Goal: Task Accomplishment & Management: Manage account settings

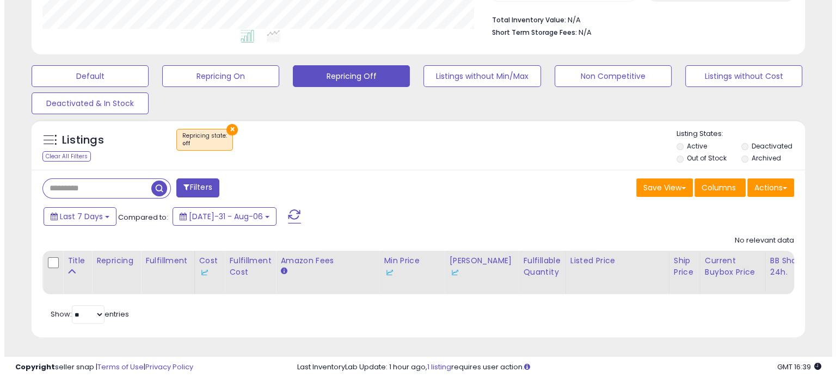
scroll to position [283, 0]
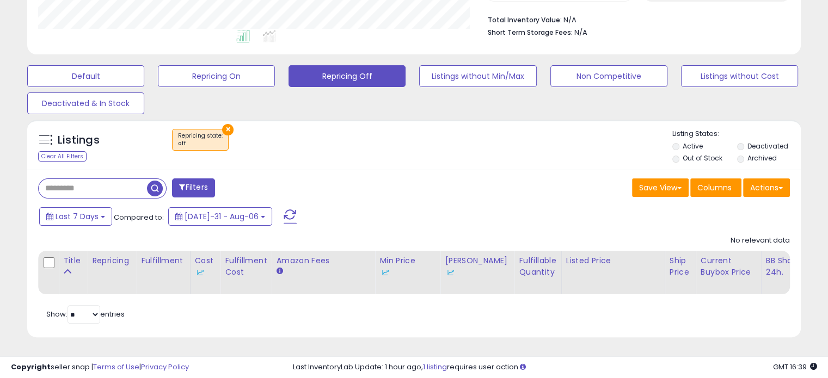
click at [159, 186] on span "button" at bounding box center [155, 189] width 16 height 16
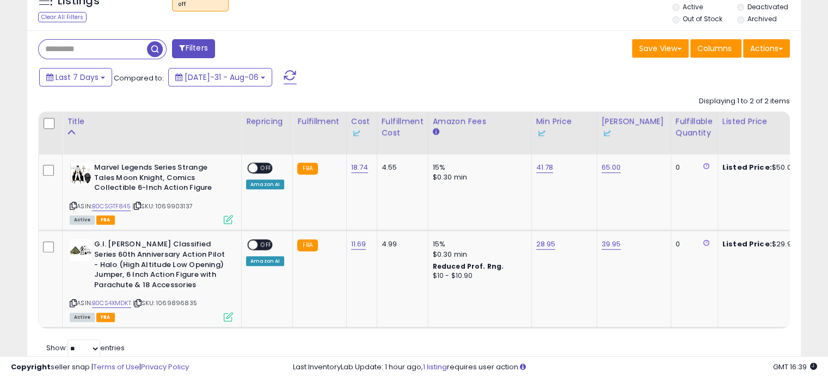
scroll to position [427, 0]
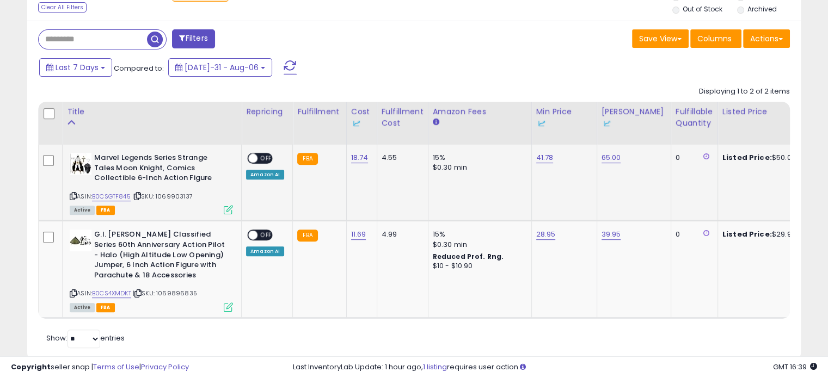
click at [262, 158] on span "OFF" at bounding box center [266, 158] width 17 height 9
click at [255, 241] on div "ON OFF Amazon AI" at bounding box center [265, 243] width 38 height 26
click at [253, 232] on span at bounding box center [252, 235] width 9 height 9
click at [159, 43] on span "button" at bounding box center [155, 40] width 16 height 16
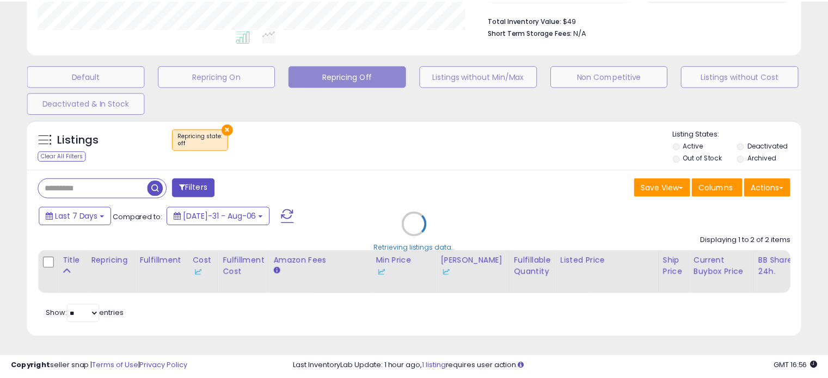
scroll to position [223, 453]
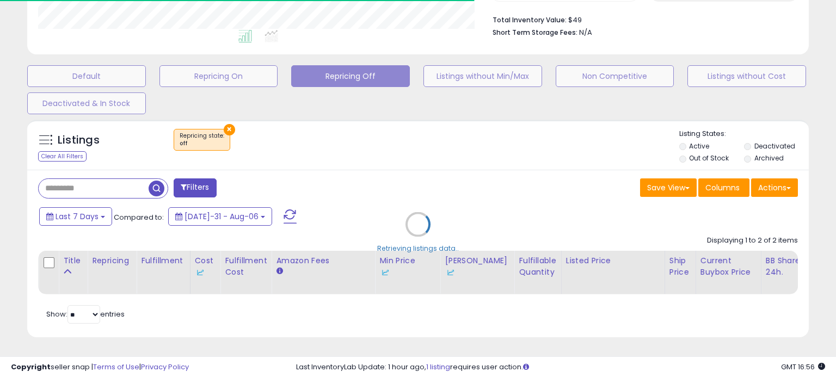
click at [435, 102] on div "Default Repricing On Repricing Off Listings without Min/Max Non Competitive Lis…" at bounding box center [418, 87] width 809 height 54
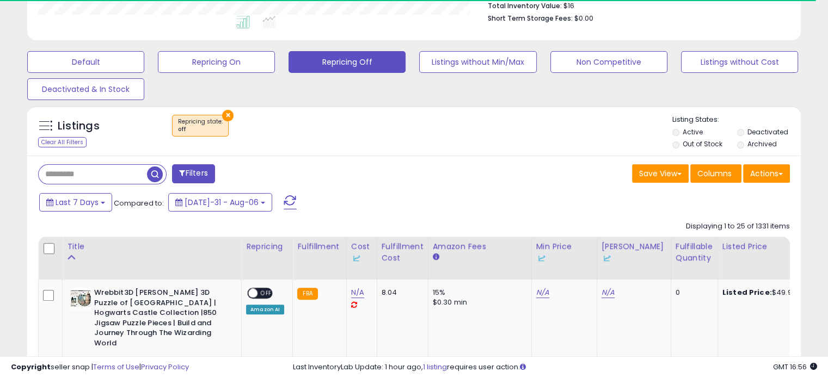
scroll to position [291, 0]
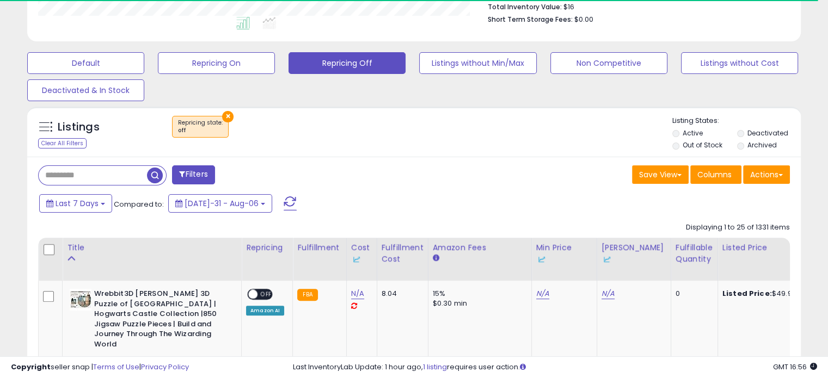
click at [701, 149] on label "Out of Stock" at bounding box center [703, 145] width 40 height 9
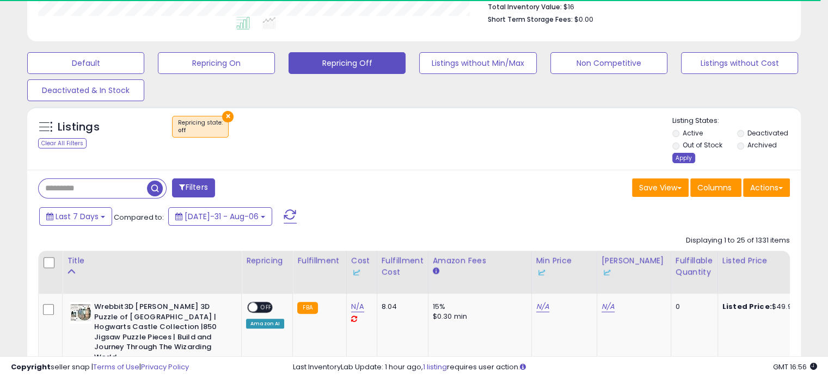
click at [679, 156] on div "Apply" at bounding box center [684, 158] width 23 height 10
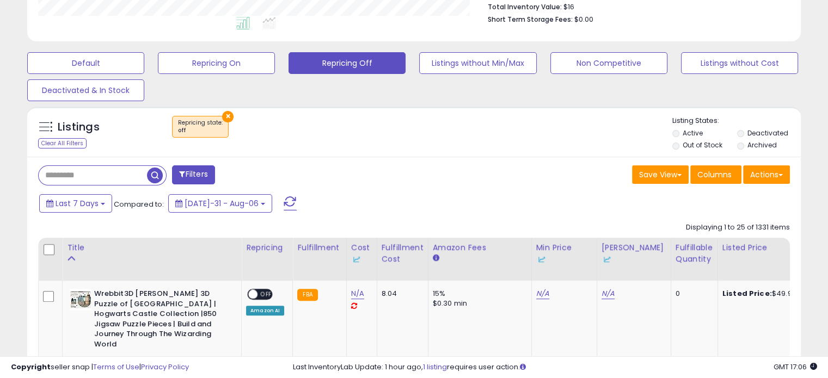
scroll to position [342, 0]
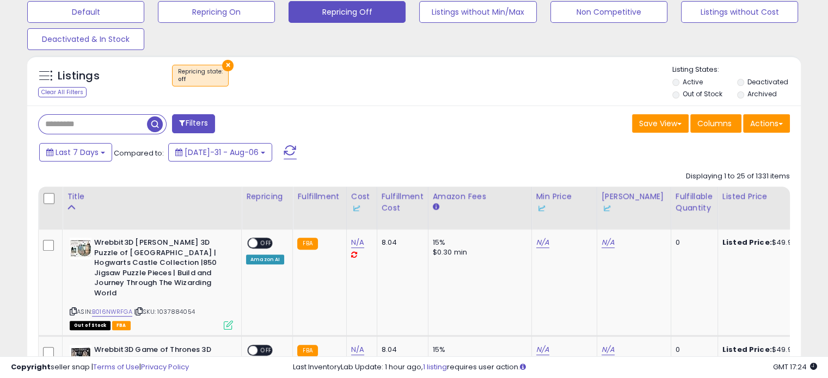
click at [124, 118] on input "text" at bounding box center [93, 124] width 108 height 19
paste input "**********"
type input "**********"
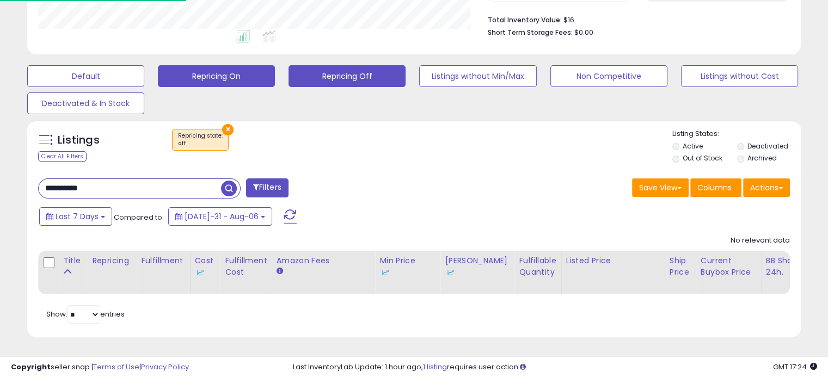
scroll to position [223, 448]
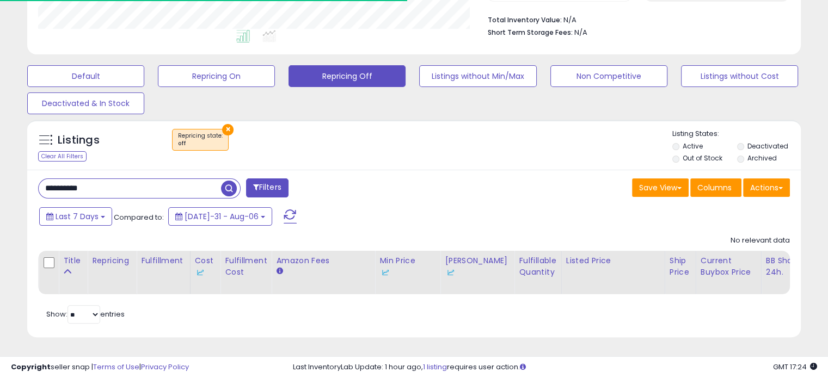
click at [229, 124] on button "×" at bounding box center [227, 129] width 11 height 11
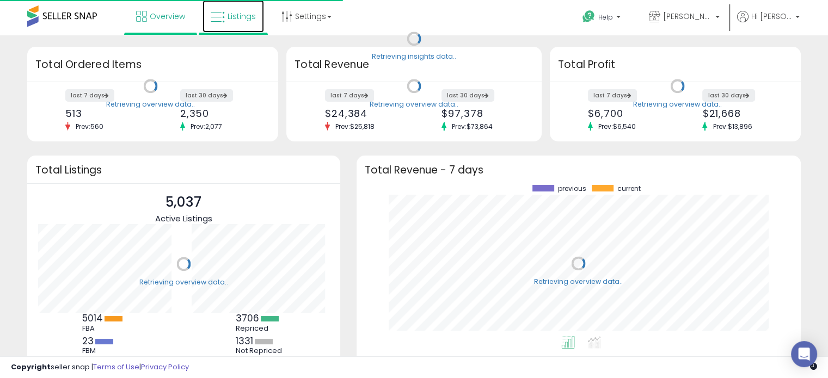
click at [223, 19] on icon at bounding box center [218, 17] width 14 height 14
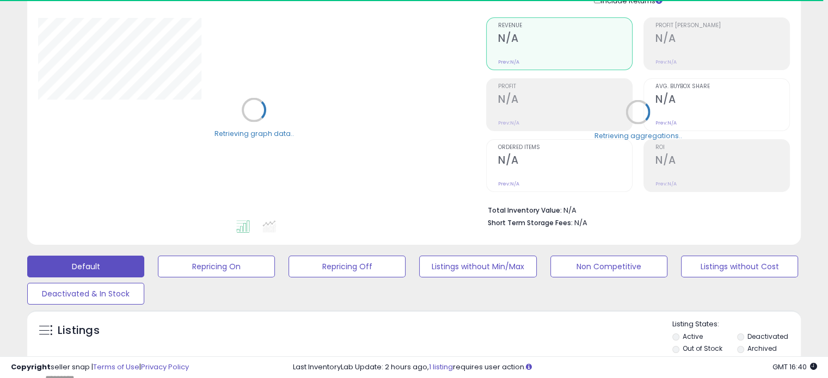
scroll to position [347, 0]
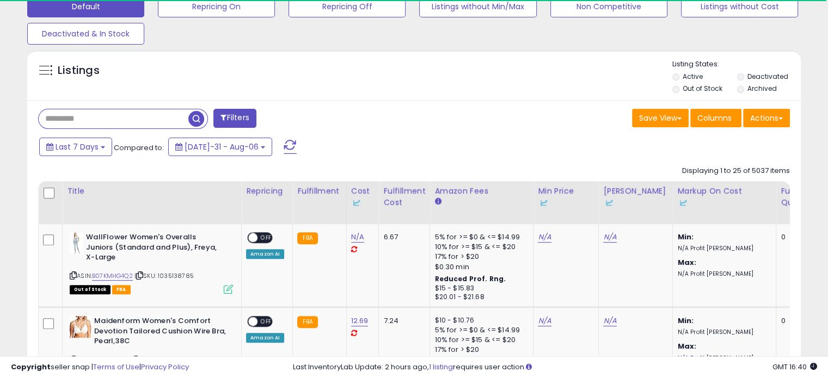
click at [111, 118] on input "text" at bounding box center [114, 118] width 150 height 19
type input "*********"
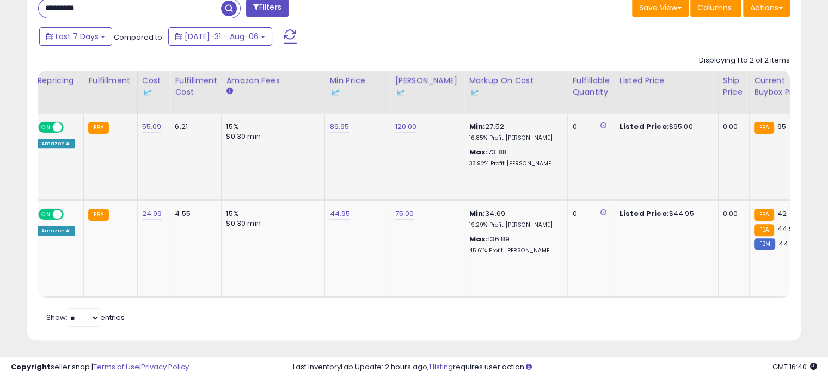
scroll to position [0, 213]
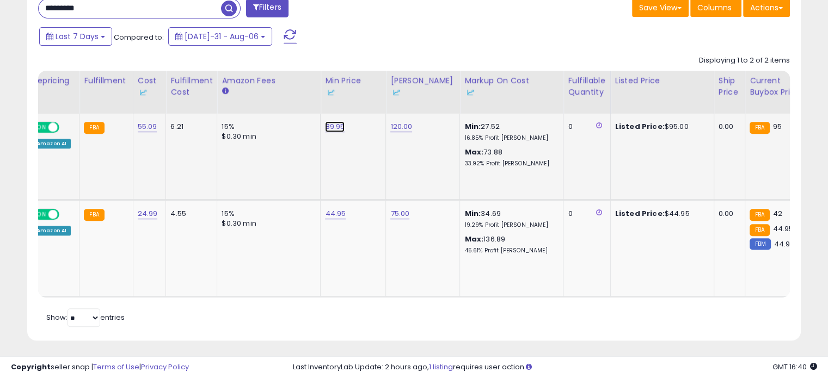
click at [334, 126] on link "89.95" at bounding box center [335, 126] width 20 height 11
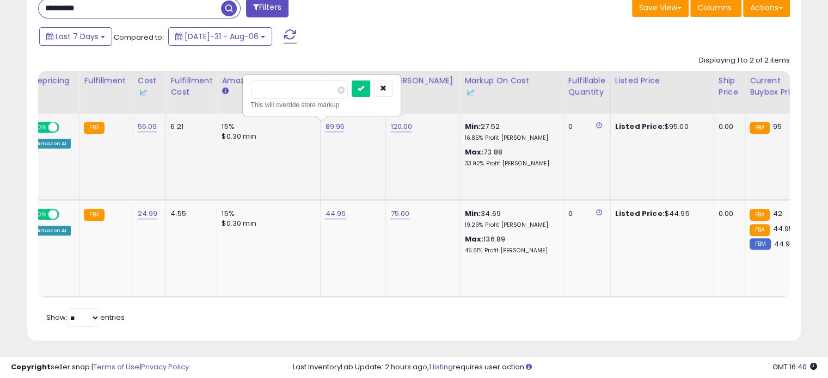
drag, startPoint x: 326, startPoint y: 94, endPoint x: 245, endPoint y: 105, distance: 81.3
click at [245, 105] on div "***** This will override store markup" at bounding box center [321, 96] width 157 height 40
type input "*****"
click button "submit" at bounding box center [361, 89] width 19 height 16
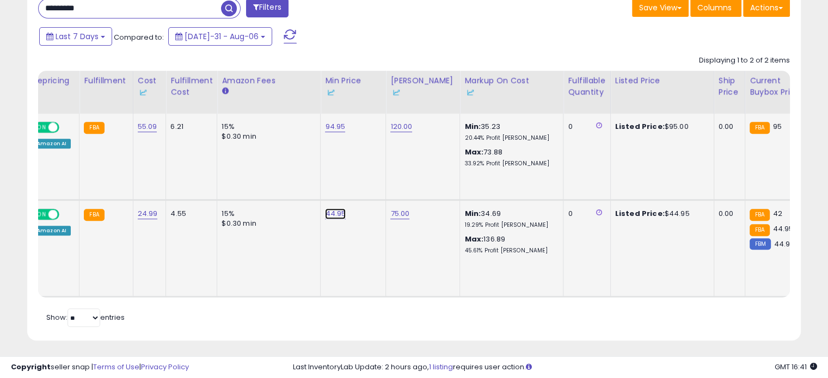
click at [329, 132] on link "44.95" at bounding box center [335, 126] width 20 height 11
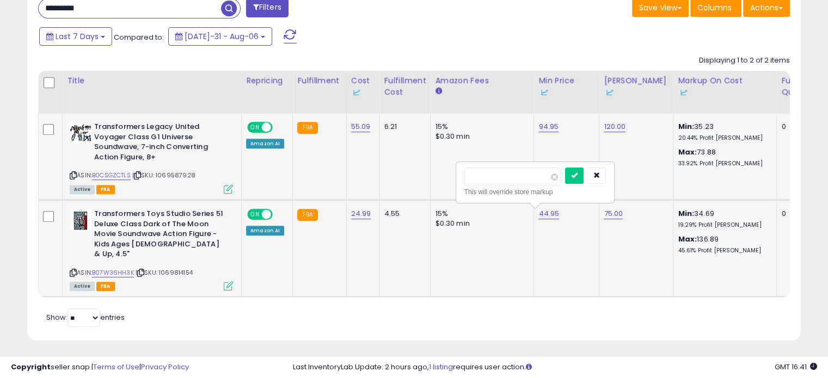
scroll to position [0, 0]
click at [122, 268] on link "B07W36HH3K" at bounding box center [113, 272] width 42 height 9
drag, startPoint x: 515, startPoint y: 176, endPoint x: 464, endPoint y: 172, distance: 50.8
click at [465, 172] on input "*****" at bounding box center [513, 177] width 97 height 19
type input "*****"
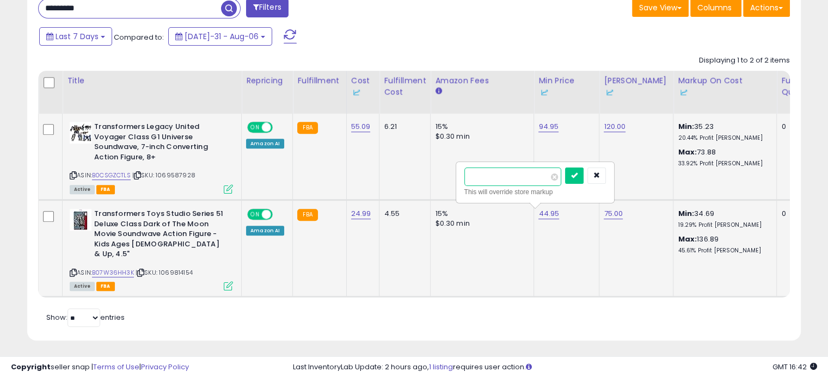
click button "submit" at bounding box center [574, 176] width 19 height 16
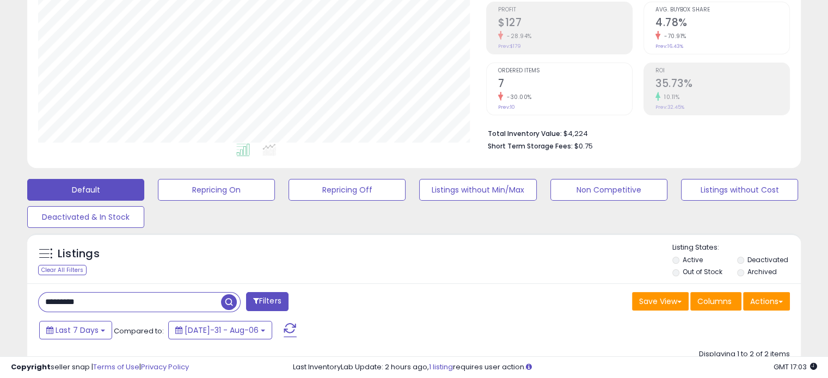
scroll to position [161, 0]
